Goal: Obtain resource: Download file/media

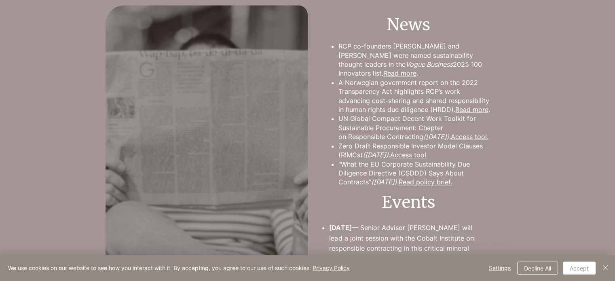
scroll to position [607, 0]
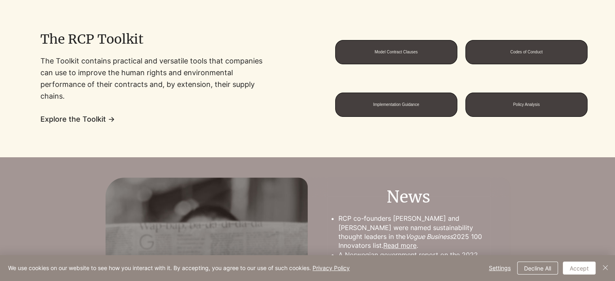
click at [85, 120] on span "Explore the Toolkit →" at bounding box center [77, 119] width 74 height 8
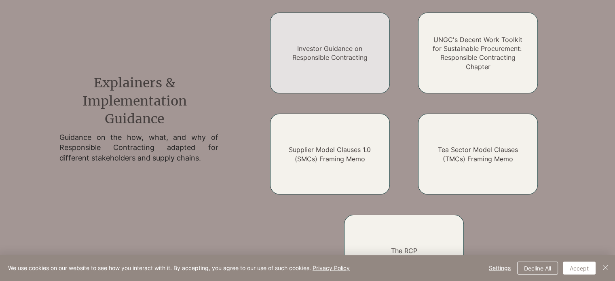
scroll to position [647, 0]
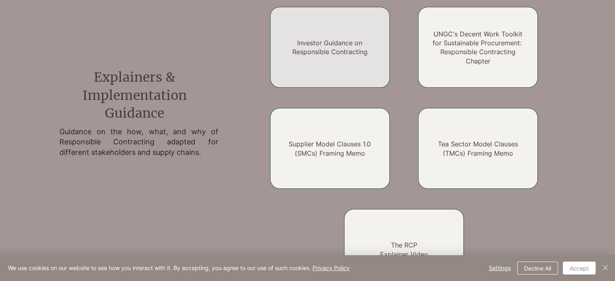
click at [349, 55] on link "Investor Guidance on Responsible Contracting" at bounding box center [329, 47] width 75 height 17
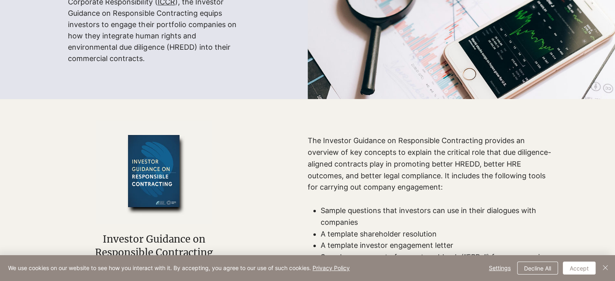
scroll to position [243, 0]
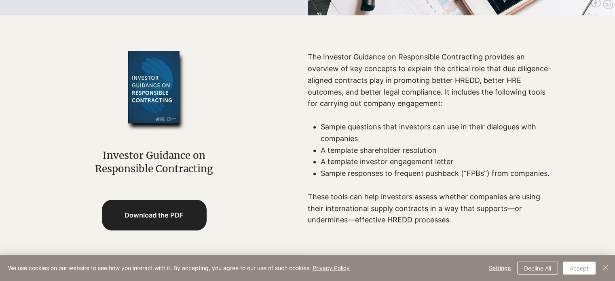
click at [182, 212] on link "Download the PDF" at bounding box center [154, 215] width 105 height 31
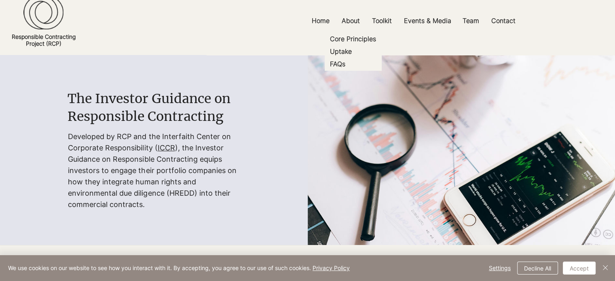
scroll to position [0, 0]
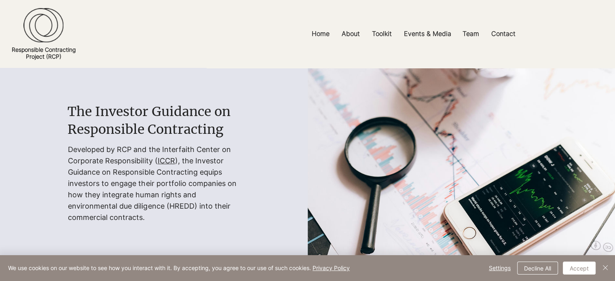
drag, startPoint x: 63, startPoint y: 110, endPoint x: 228, endPoint y: 135, distance: 166.5
click at [228, 135] on div "The Investor Guidance on Responsible Contracting Developed by RCP and the Inter…" at bounding box center [154, 163] width 308 height 190
copy div "The Investor Guidance on Responsible Contracting"
